Goal: Task Accomplishment & Management: Manage account settings

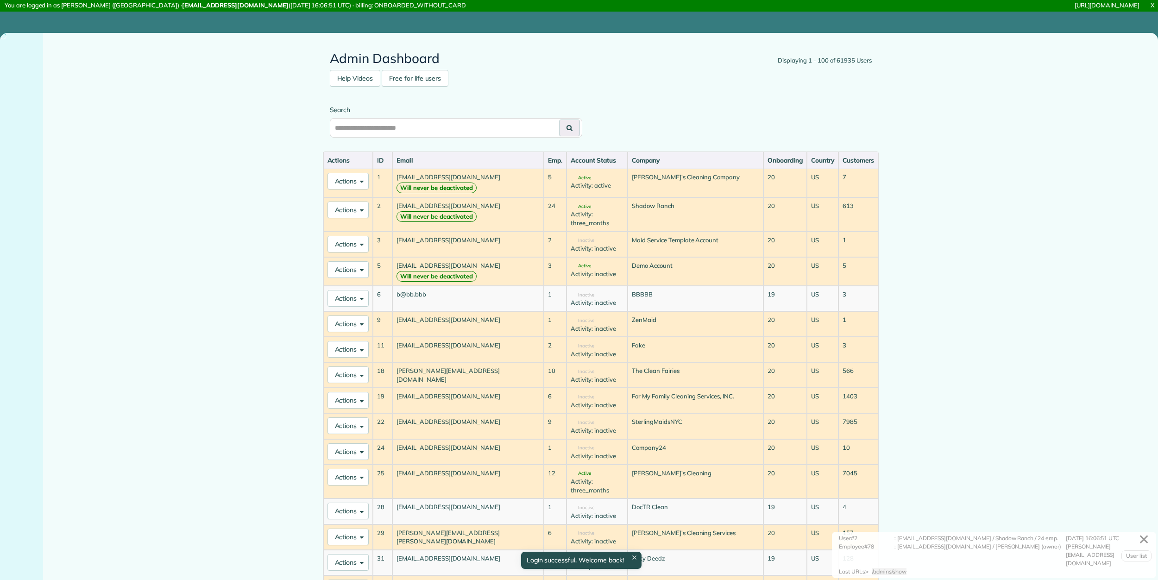
click at [498, 135] on input "text" at bounding box center [456, 127] width 252 height 19
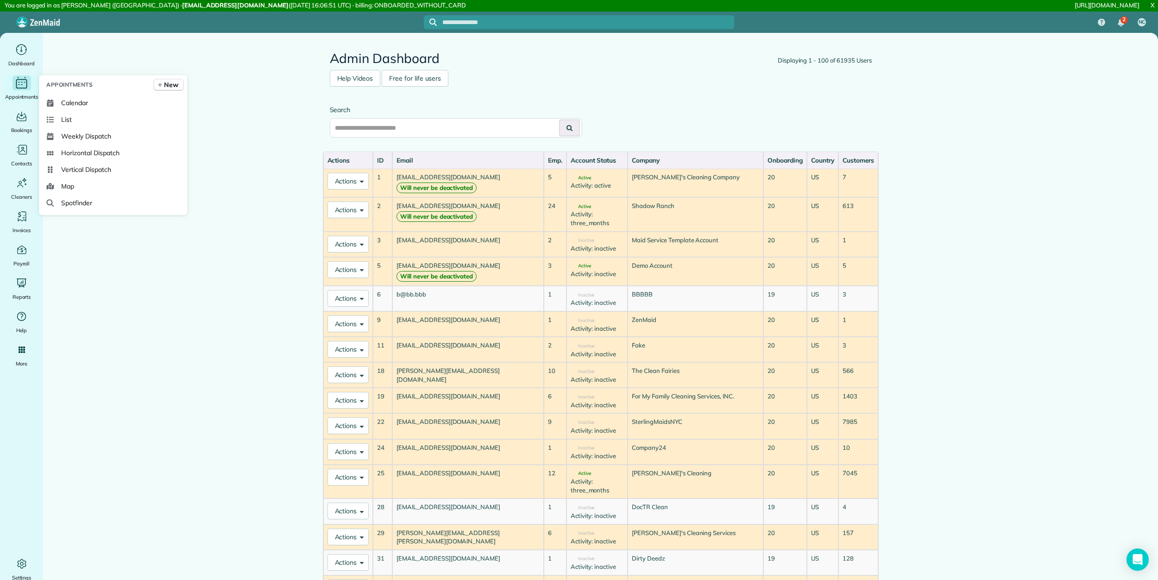
click at [23, 80] on icon "Main" at bounding box center [21, 83] width 14 height 14
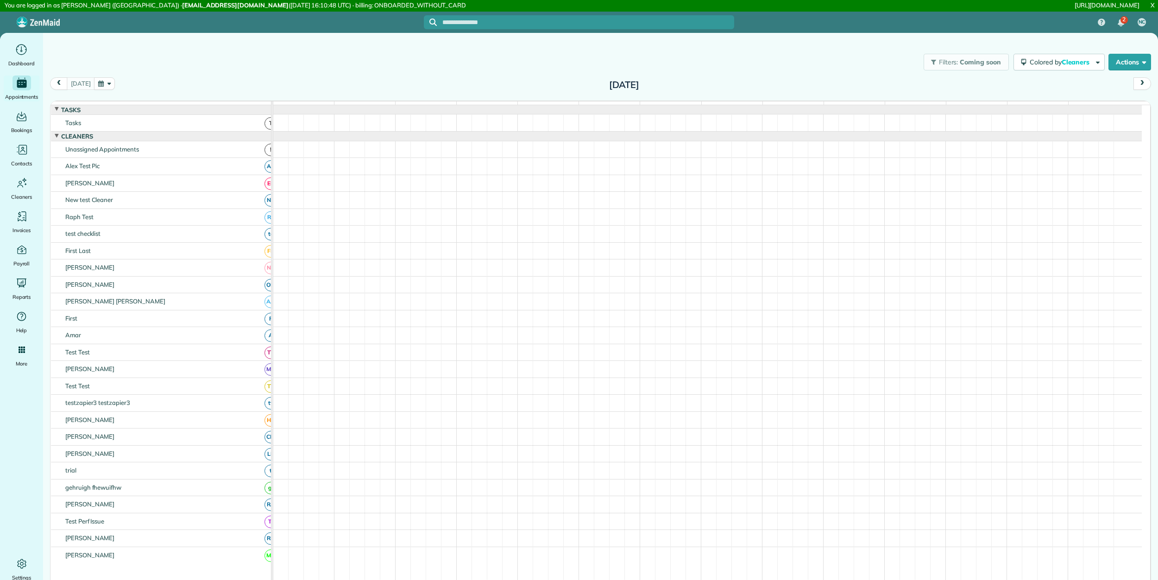
scroll to position [10, 0]
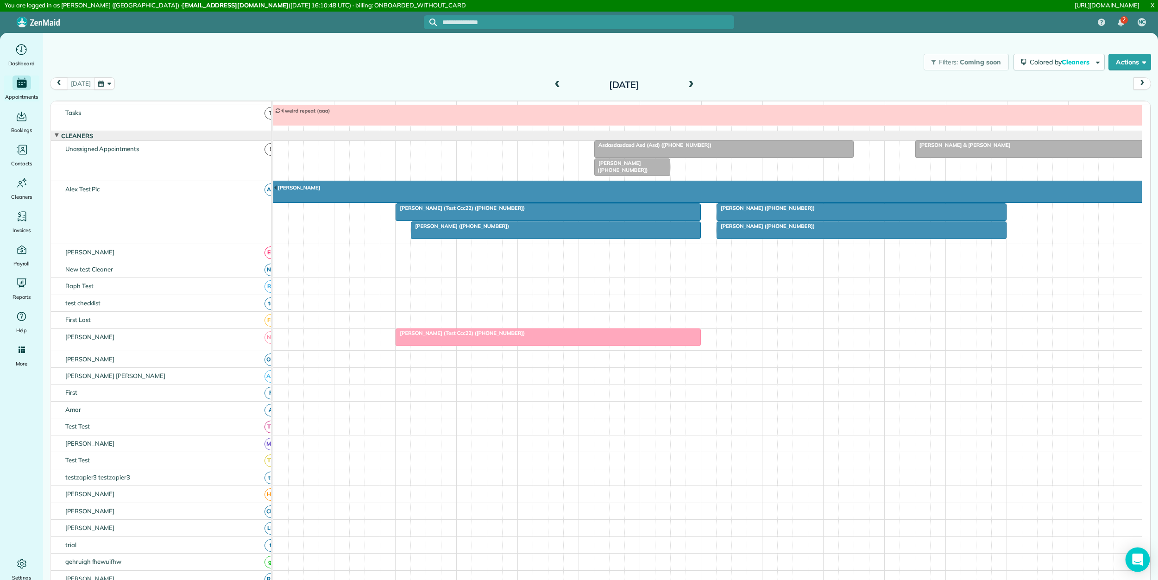
click at [1137, 556] on icon "Open Intercom Messenger" at bounding box center [1137, 560] width 11 height 12
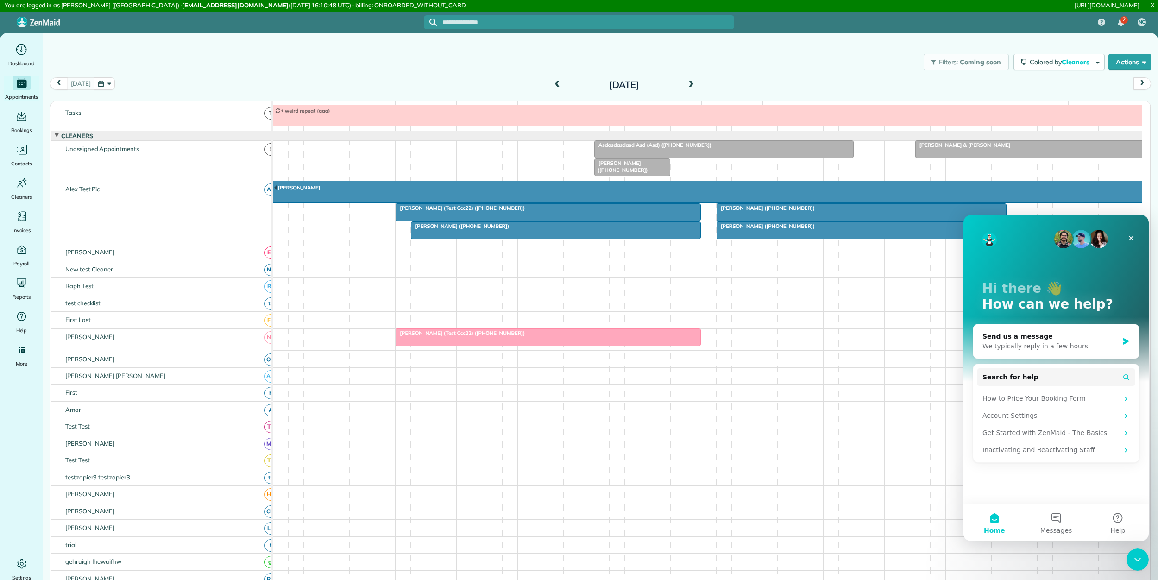
scroll to position [0, 0]
click at [57, 171] on link "Contacts" at bounding box center [113, 170] width 141 height 17
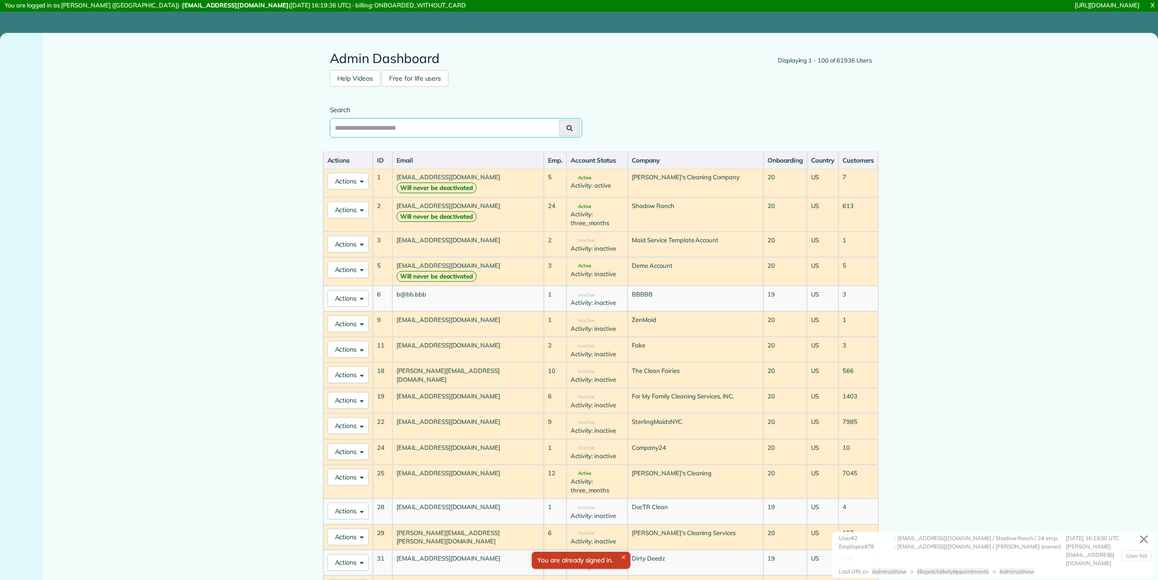
click at [472, 128] on input "text" at bounding box center [456, 127] width 252 height 19
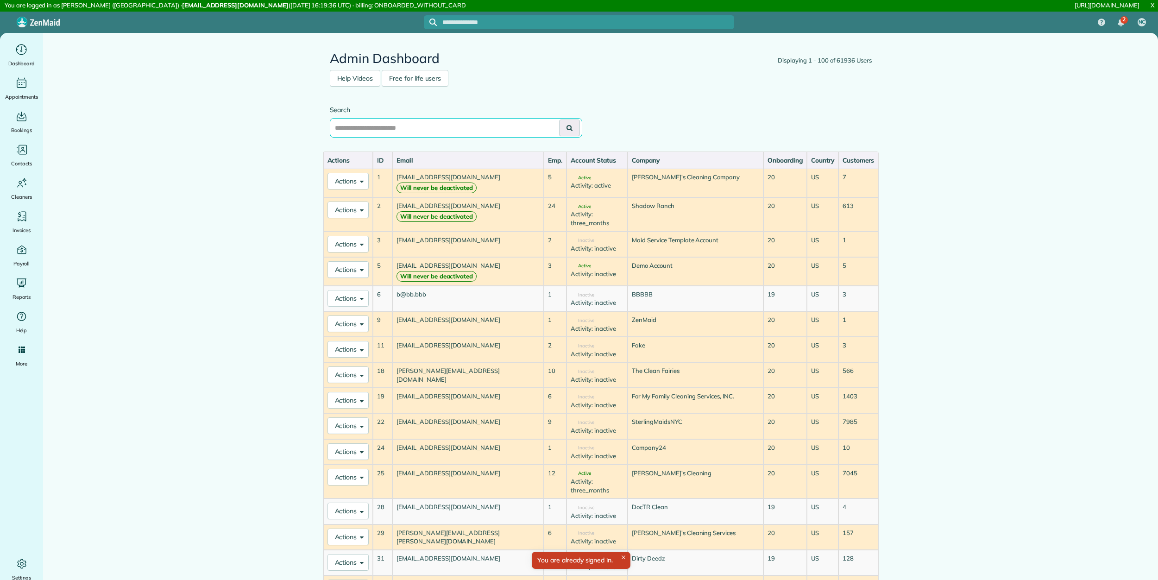
click at [473, 127] on input "text" at bounding box center [456, 127] width 252 height 19
type input "*"
type input "*********"
click at [559, 120] on button at bounding box center [569, 128] width 21 height 17
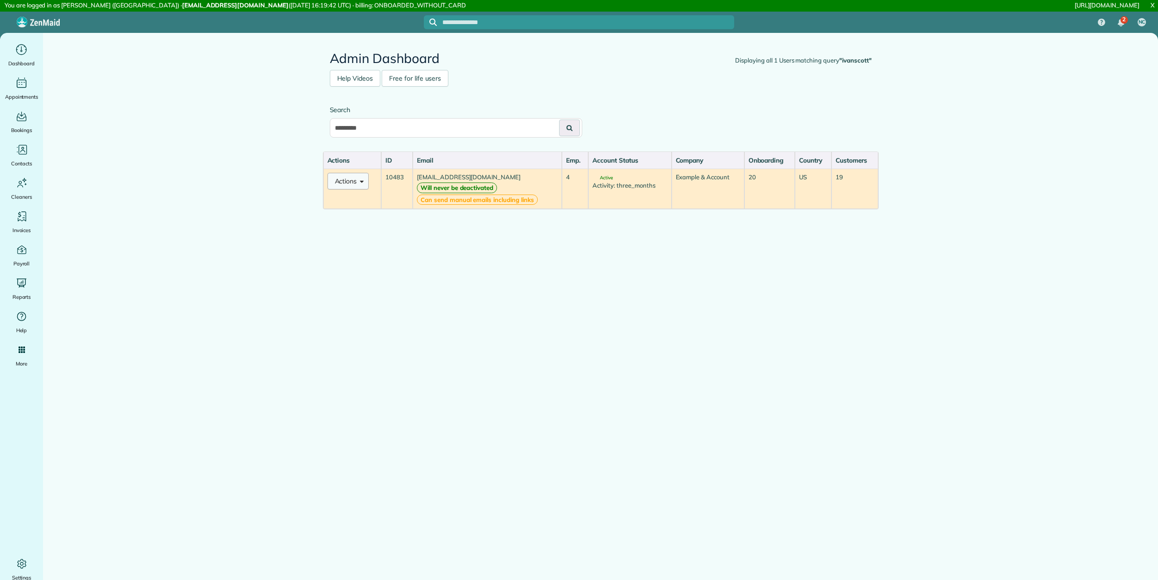
click at [345, 184] on button "Actions" at bounding box center [349, 181] width 42 height 17
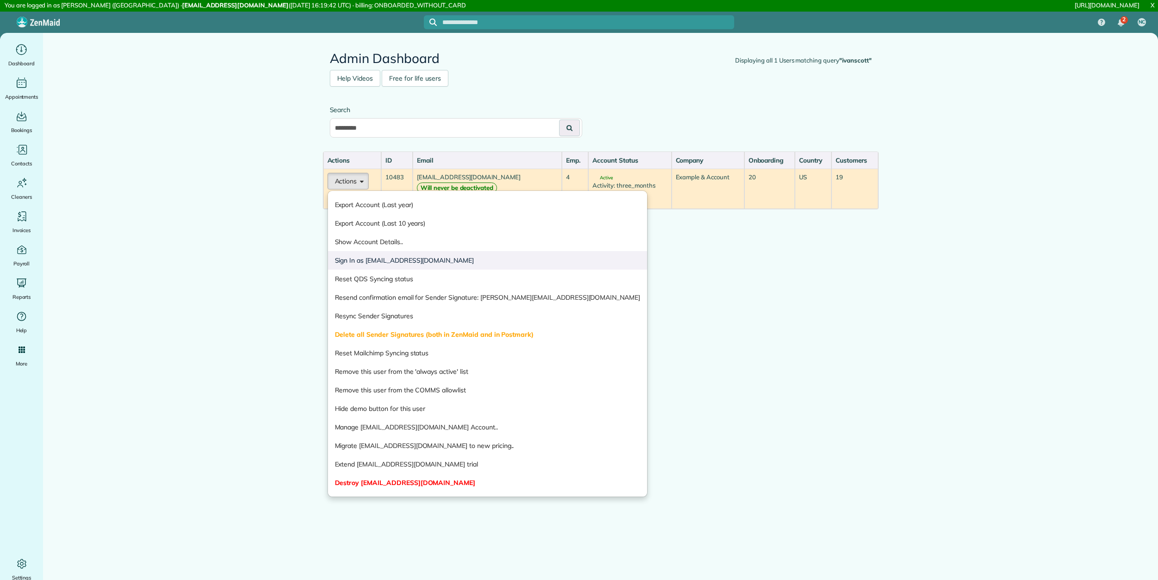
click at [361, 263] on link "Sign In as ivanscott@taskawayva.com" at bounding box center [488, 260] width 320 height 19
